Goal: Task Accomplishment & Management: Complete application form

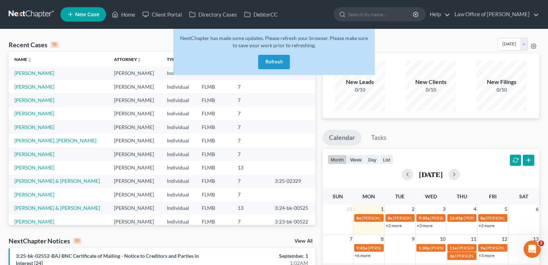
click at [285, 62] on button "Refresh" at bounding box center [274, 62] width 32 height 14
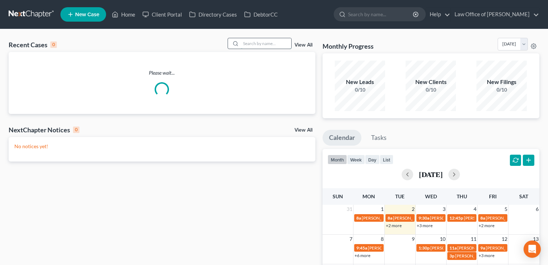
click at [267, 40] on input "search" at bounding box center [266, 43] width 50 height 10
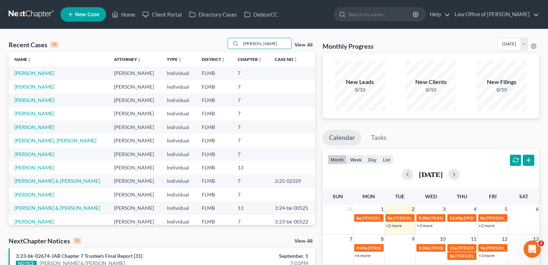
type input "alexander"
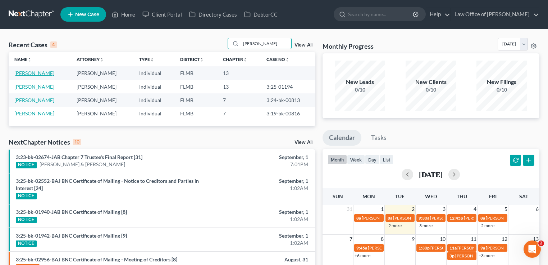
click at [46, 71] on link "[PERSON_NAME]" at bounding box center [34, 73] width 40 height 6
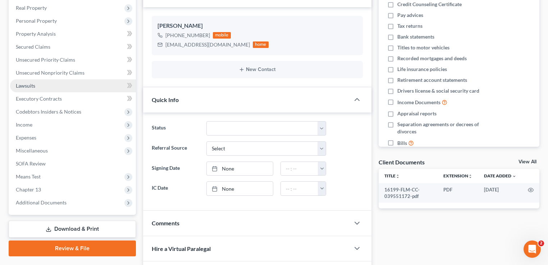
scroll to position [115, 0]
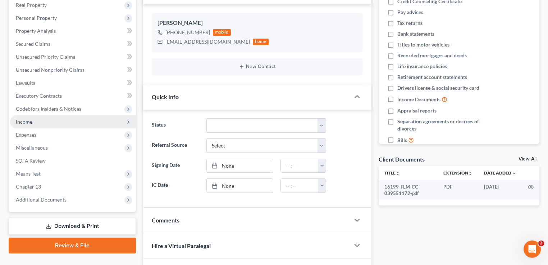
click at [48, 122] on span "Income" at bounding box center [73, 121] width 126 height 13
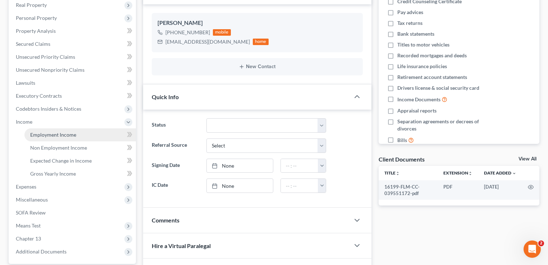
click at [49, 128] on link "Employment Income" at bounding box center [80, 134] width 112 height 13
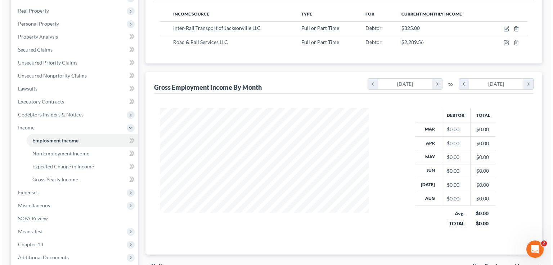
scroll to position [58, 0]
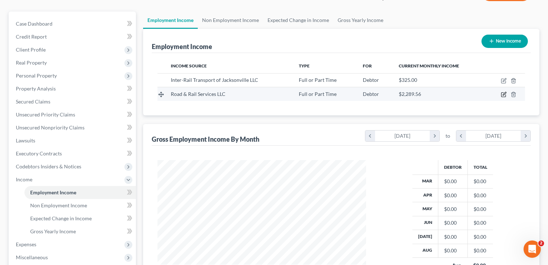
click at [505, 92] on icon "button" at bounding box center [504, 94] width 6 height 6
select select "0"
select select "18"
select select "3"
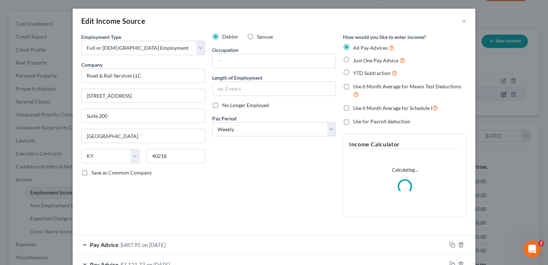
scroll to position [128, 225]
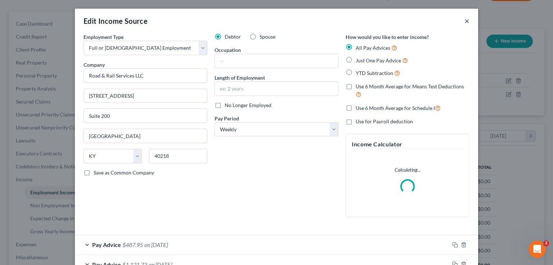
click at [466, 22] on button "×" at bounding box center [466, 21] width 5 height 9
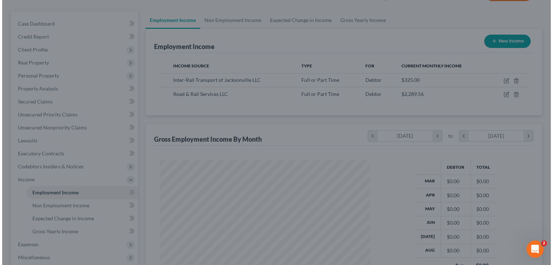
scroll to position [359772, 359677]
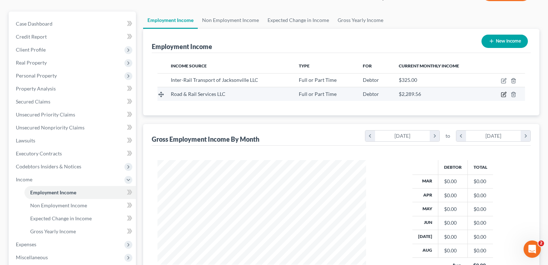
click at [504, 92] on icon "button" at bounding box center [504, 94] width 4 height 4
select select "0"
select select "18"
select select "3"
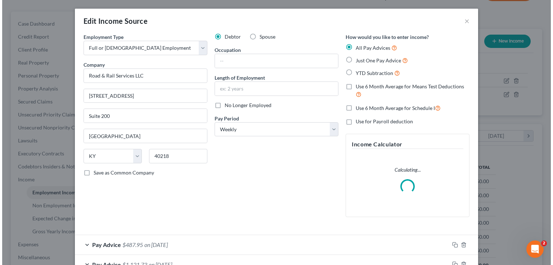
scroll to position [128, 225]
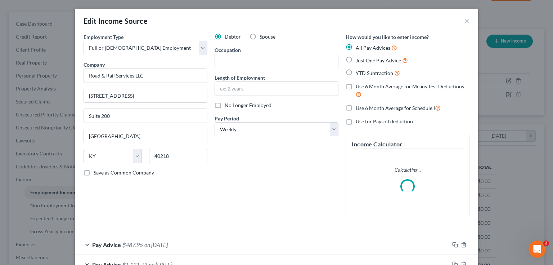
click at [230, 107] on span "No Longer Employed" at bounding box center [248, 105] width 47 height 6
click at [230, 106] on input "No Longer Employed" at bounding box center [229, 103] width 5 height 5
checkbox input "true"
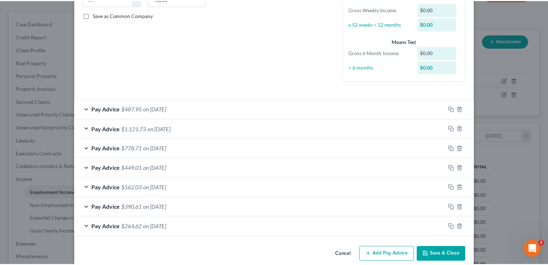
scroll to position [167, 0]
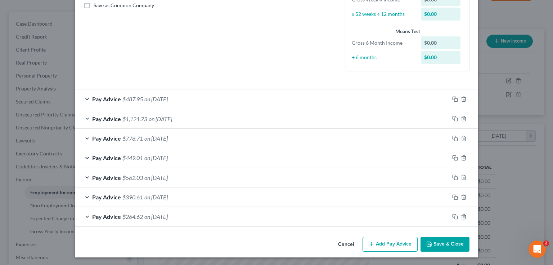
click at [448, 243] on button "Save & Close" at bounding box center [444, 243] width 49 height 15
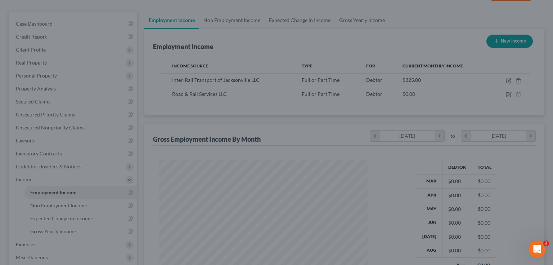
scroll to position [359772, 359677]
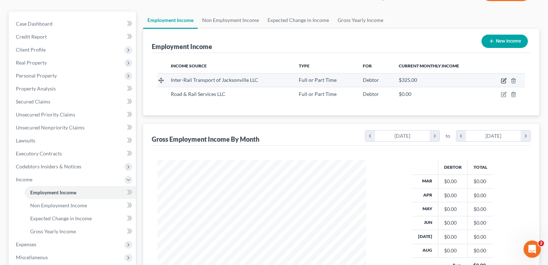
click at [505, 81] on icon "button" at bounding box center [504, 81] width 6 height 6
select select "0"
select select "9"
select select "3"
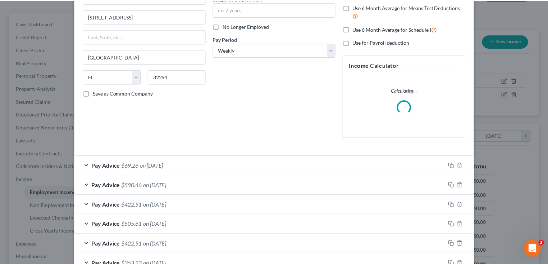
scroll to position [0, 0]
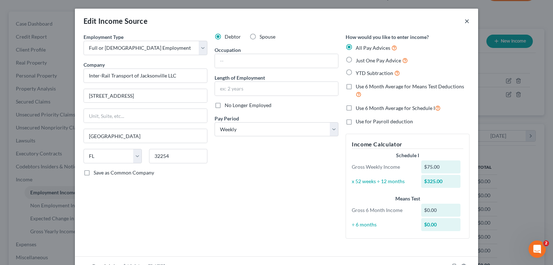
click at [465, 21] on button "×" at bounding box center [466, 21] width 5 height 9
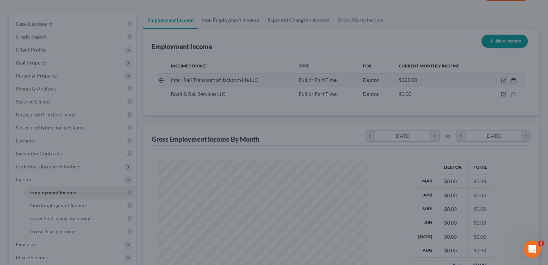
scroll to position [359772, 359677]
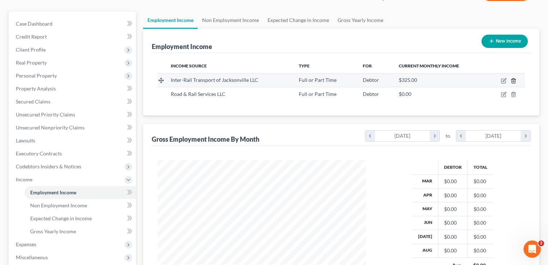
click at [515, 80] on icon "button" at bounding box center [513, 80] width 3 height 5
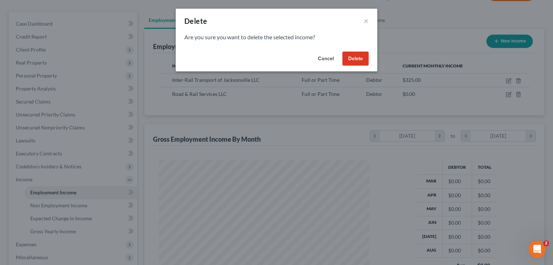
click at [355, 60] on button "Delete" at bounding box center [355, 58] width 26 height 14
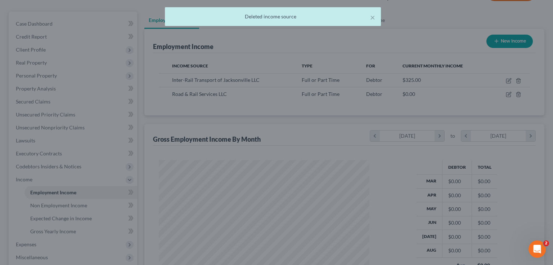
scroll to position [359772, 359677]
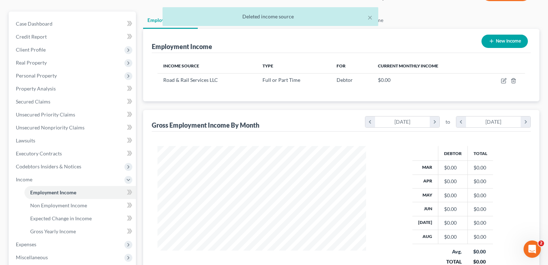
click at [498, 39] on button "New Income" at bounding box center [505, 41] width 46 height 13
select select "0"
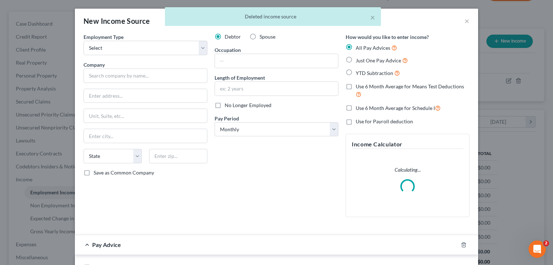
scroll to position [128, 225]
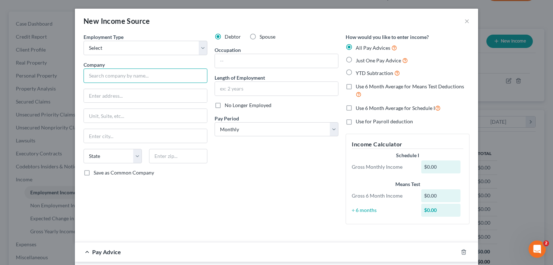
click at [151, 80] on input "text" at bounding box center [145, 75] width 124 height 14
type input "Wal Mart Associates, Inc"
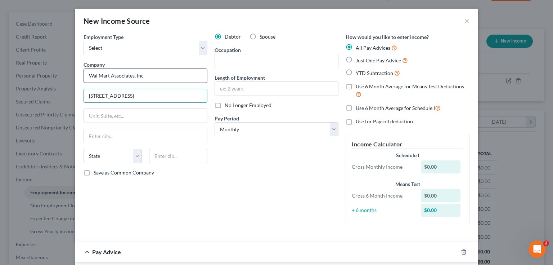
type input "702 SW 8th St."
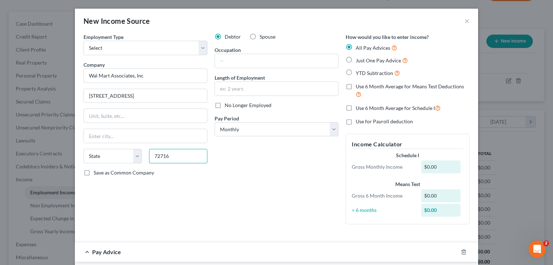
type input "72716"
type input "Bentonville"
select select "2"
click at [262, 183] on div "Debtor Spouse Occupation Length of Employment No Longer Employed Pay Period * S…" at bounding box center [276, 131] width 131 height 197
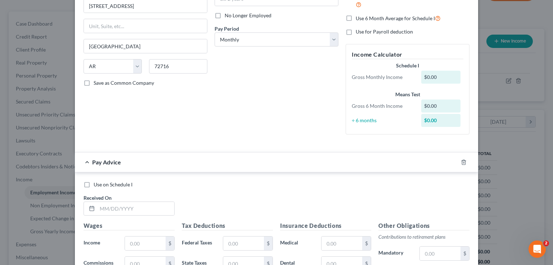
scroll to position [202, 0]
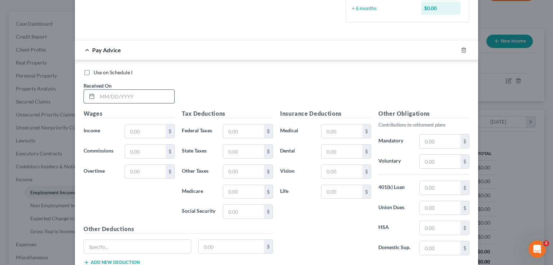
click at [131, 98] on input "text" at bounding box center [135, 97] width 77 height 14
type input "1"
type input "7/3/25"
type input "1,665.89"
type input "91.51"
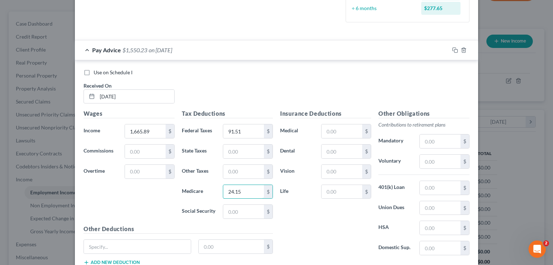
type input "24.15"
type input "103.29"
click at [300, 95] on div "Use on Schedule I Received On * 7/3/25" at bounding box center [276, 89] width 393 height 41
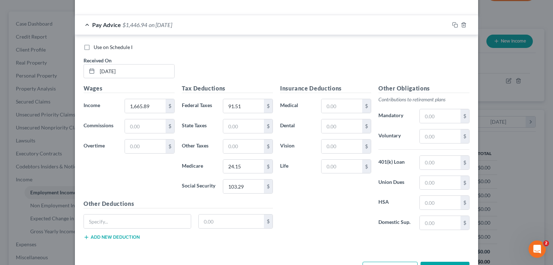
scroll to position [251, 0]
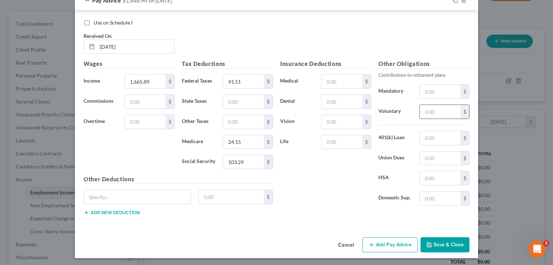
click at [428, 116] on input "text" at bounding box center [440, 112] width 41 height 14
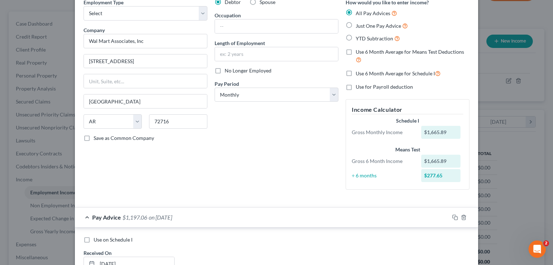
scroll to position [21, 0]
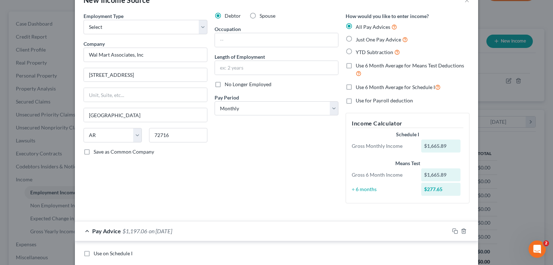
type input "249.88"
click at [358, 41] on span "Just One Pay Advice" at bounding box center [378, 39] width 45 height 6
click at [358, 40] on input "Just One Pay Advice" at bounding box center [360, 37] width 5 height 5
radio input "true"
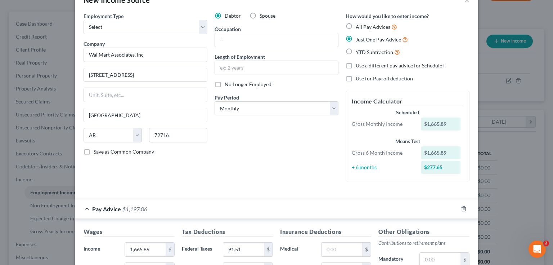
click at [257, 115] on div "Debtor Spouse Occupation Length of Employment No Longer Employed Pay Period * S…" at bounding box center [276, 99] width 131 height 175
click at [256, 111] on select "Select Monthly Twice Monthly Every Other Week Weekly" at bounding box center [277, 108] width 124 height 14
select select "2"
click at [215, 101] on select "Select Monthly Twice Monthly Every Other Week Weekly" at bounding box center [277, 108] width 124 height 14
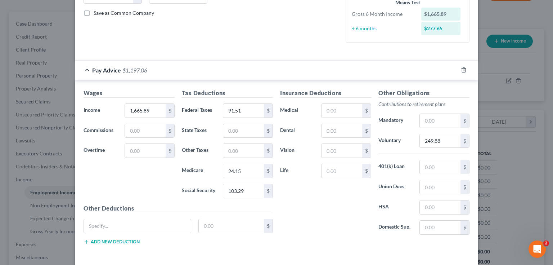
scroll to position [189, 0]
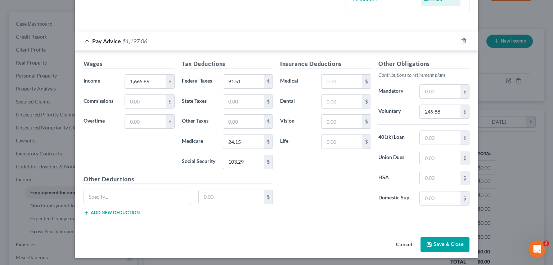
click at [446, 240] on button "Save & Close" at bounding box center [444, 244] width 49 height 15
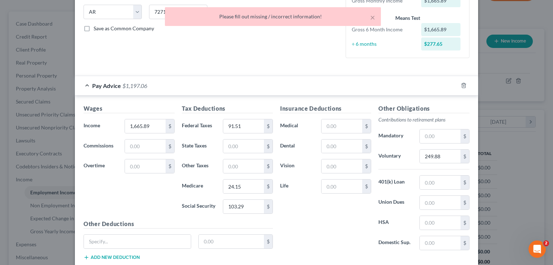
scroll to position [0, 0]
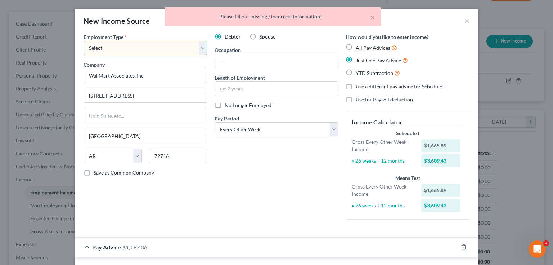
click at [113, 48] on select "Select Full or Part Time Employment Self Employment" at bounding box center [145, 48] width 124 height 14
select select "0"
click at [83, 41] on select "Select Full or Part Time Employment Self Employment" at bounding box center [145, 48] width 124 height 14
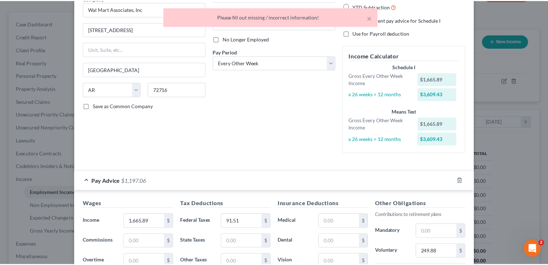
scroll to position [206, 0]
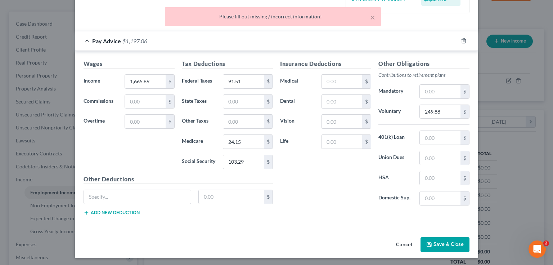
click at [447, 242] on button "Save & Close" at bounding box center [444, 244] width 49 height 15
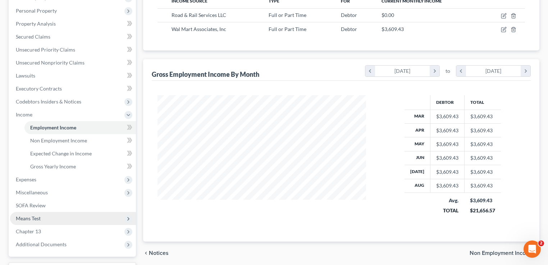
scroll to position [182, 0]
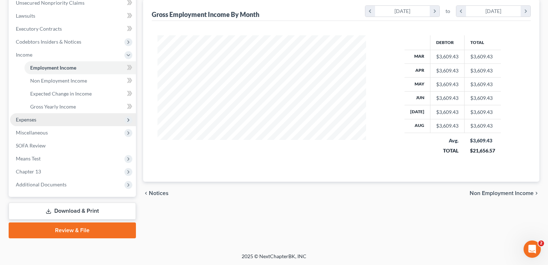
click at [36, 119] on span "Expenses" at bounding box center [73, 119] width 126 height 13
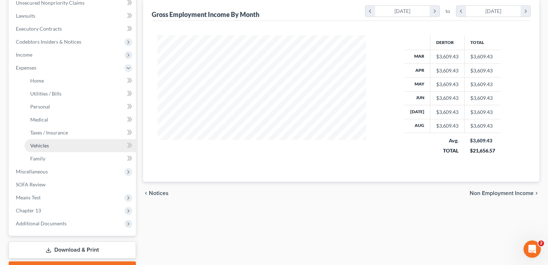
click at [49, 150] on link "Vehicles" at bounding box center [80, 145] width 112 height 13
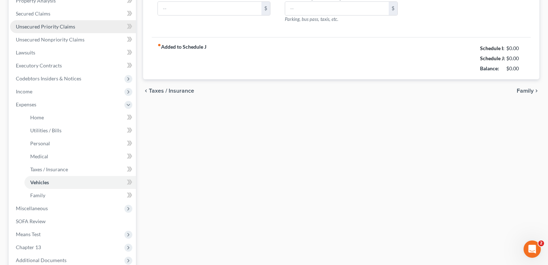
type input "190.00"
type input "200.00"
type input "25.00"
type input "0.00"
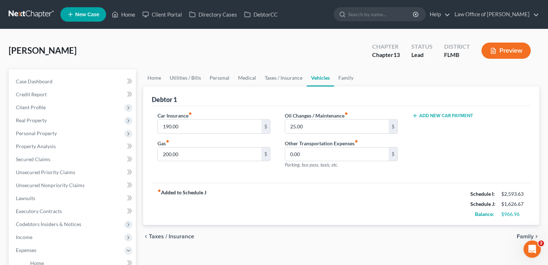
click at [267, 44] on div "Alexander, Justin Upgraded Chapter Chapter 13 Status Lead District FLMB Preview" at bounding box center [274, 53] width 531 height 31
click at [27, 15] on link at bounding box center [32, 14] width 46 height 13
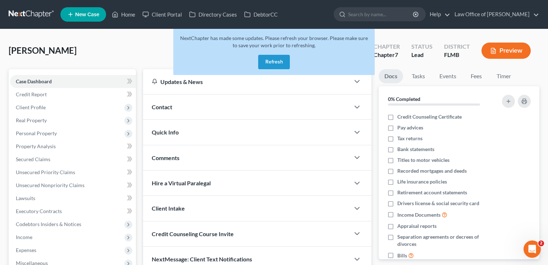
click at [20, 12] on link at bounding box center [32, 14] width 46 height 13
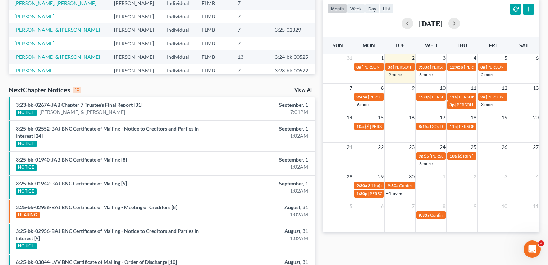
scroll to position [150, 0]
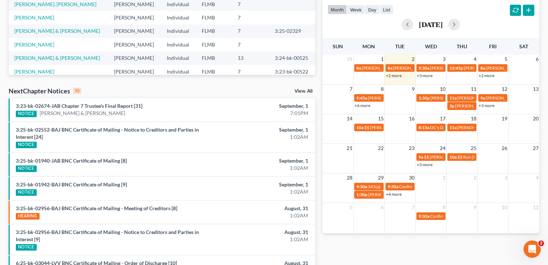
click at [395, 73] on link "+2 more" at bounding box center [394, 75] width 16 height 5
click at [484, 13] on div "month week day list [DATE]" at bounding box center [431, 16] width 224 height 35
